Goal: Information Seeking & Learning: Find specific fact

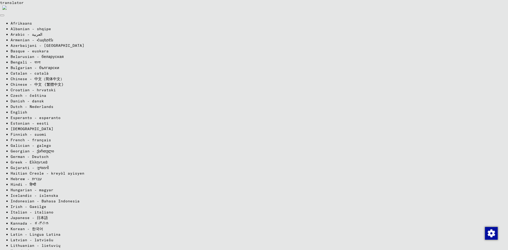
type input "**"
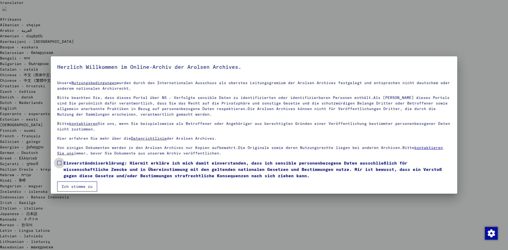
drag, startPoint x: 61, startPoint y: 162, endPoint x: 60, endPoint y: 166, distance: 3.8
click at [60, 161] on span at bounding box center [59, 163] width 4 height 4
click at [67, 192] on mat-dialog-container "Herzlich Willkommen im Online-Archiv der Arolsen Archives. Unsere Nutzungsbedin…" at bounding box center [254, 125] width 407 height 138
click at [67, 190] on button "Ich stimme zu" at bounding box center [77, 187] width 40 height 10
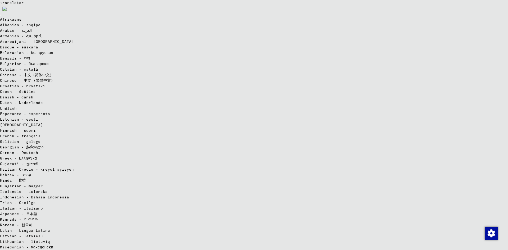
type input "**********"
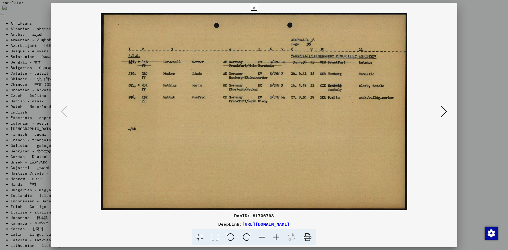
click at [446, 110] on icon at bounding box center [444, 111] width 6 height 13
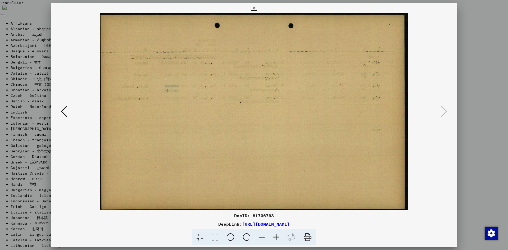
click at [473, 96] on div at bounding box center [254, 125] width 508 height 250
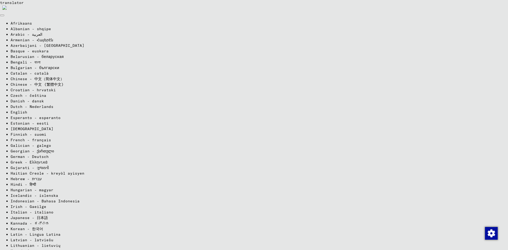
scroll to position [132, 0]
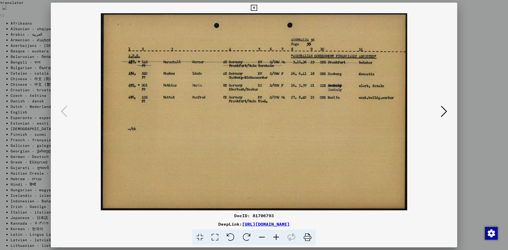
click at [254, 8] on icon at bounding box center [254, 8] width 6 height 6
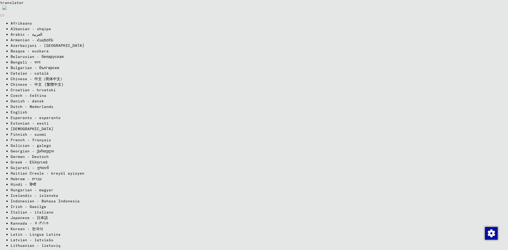
scroll to position [237, 0]
